Goal: Check status: Check status

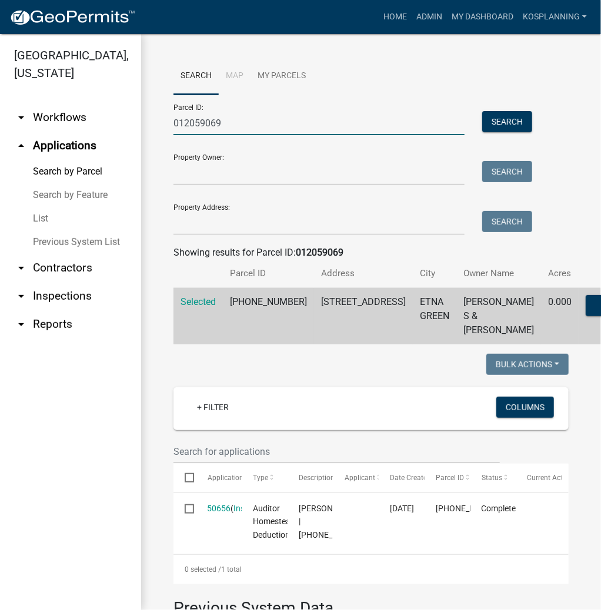
click at [236, 126] on input "012059069" at bounding box center [318, 123] width 291 height 24
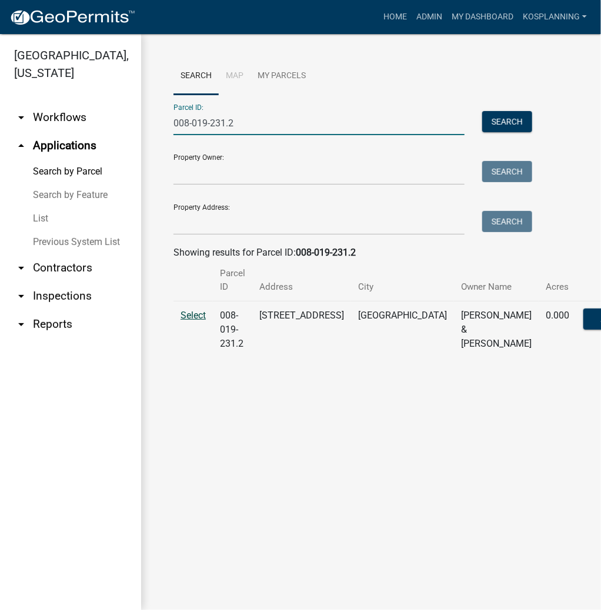
type input "008-019-231.2"
click at [189, 319] on span "Select" at bounding box center [192, 315] width 25 height 11
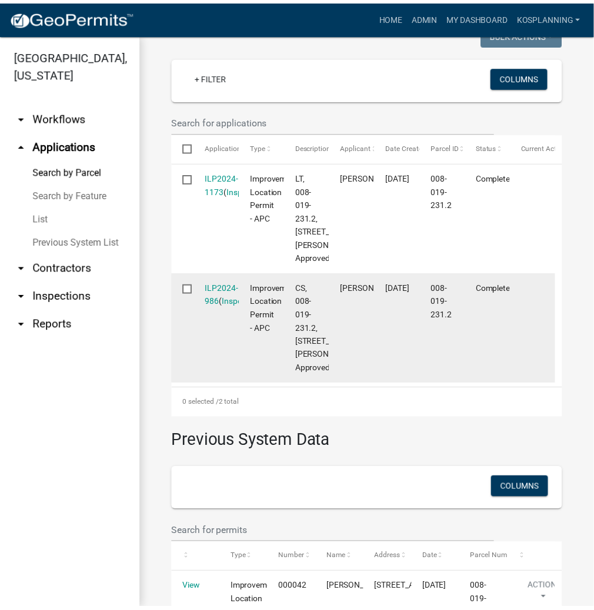
scroll to position [376, 0]
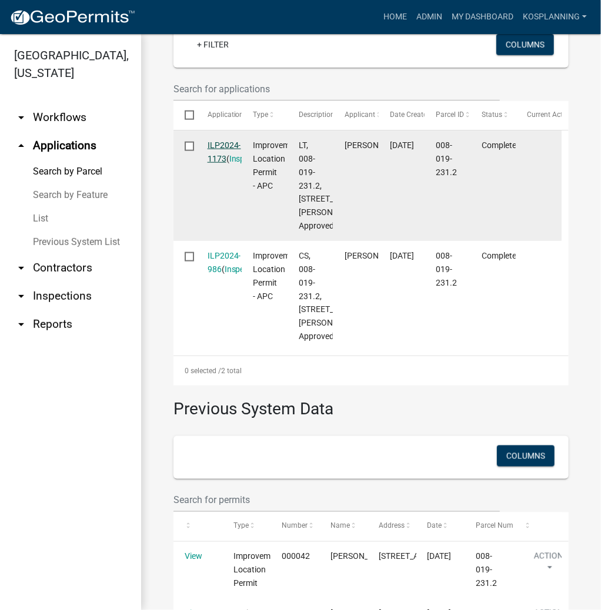
click at [220, 146] on link "ILP2024-1173" at bounding box center [225, 151] width 34 height 23
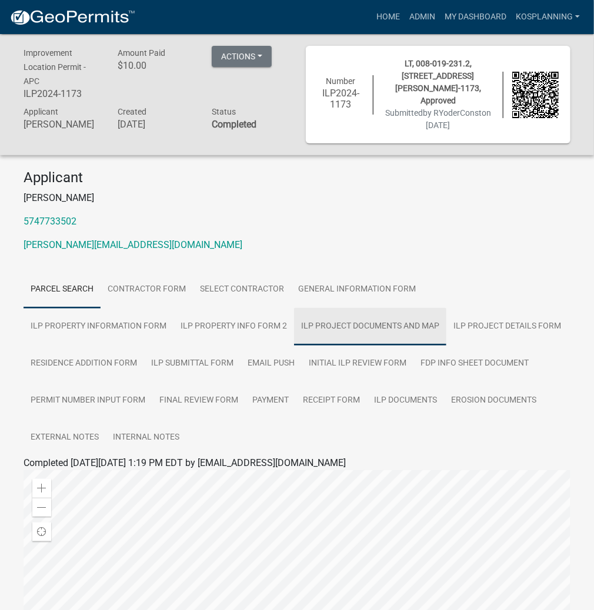
click at [294, 324] on link "ILP Project Documents and Map" at bounding box center [370, 327] width 152 height 38
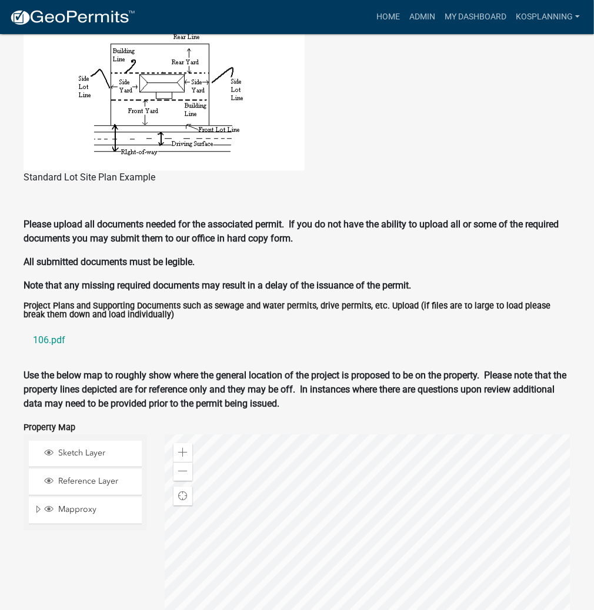
scroll to position [1022, 0]
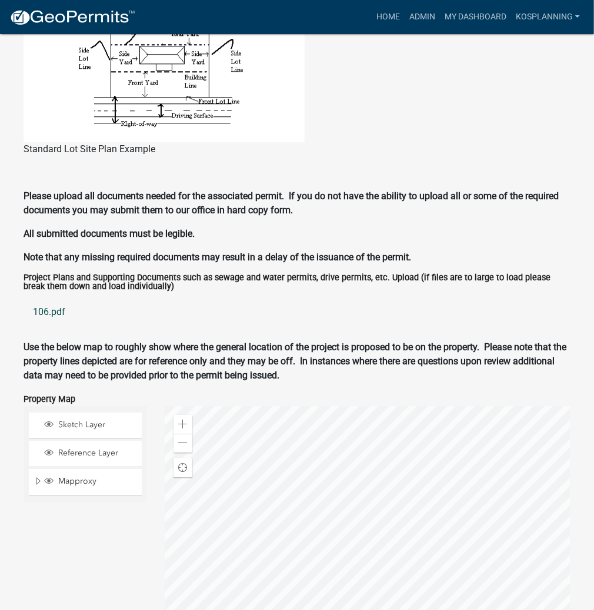
click at [53, 309] on link "106.pdf" at bounding box center [297, 312] width 547 height 28
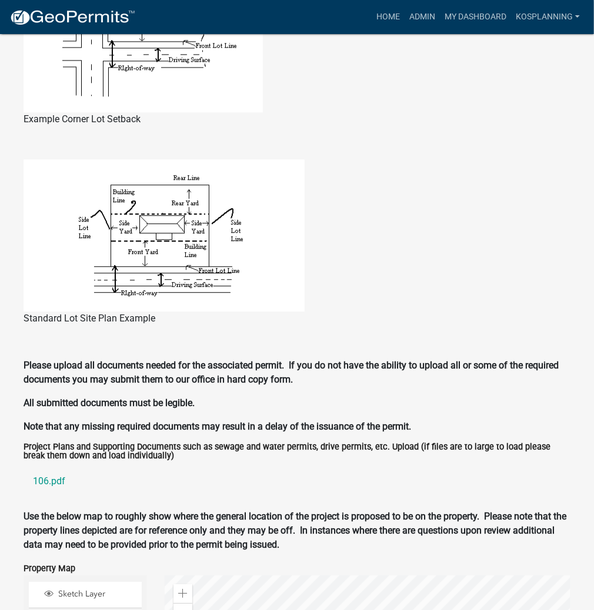
scroll to position [692, 0]
